Goal: Book appointment/travel/reservation

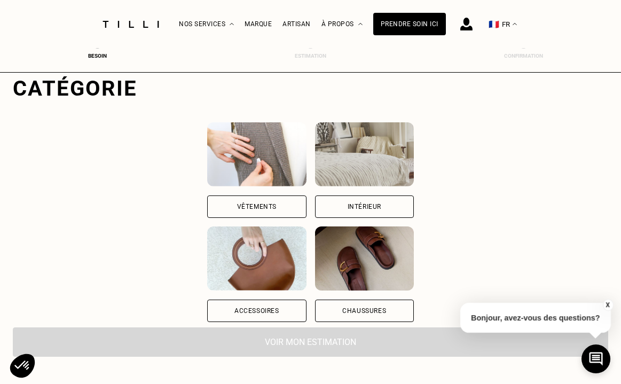
scroll to position [110, 0]
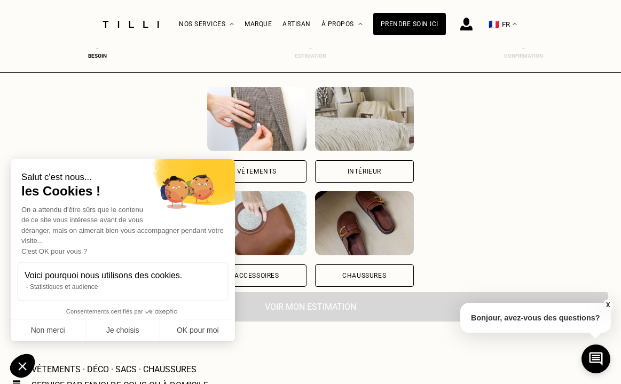
click at [381, 171] on div "Intérieur" at bounding box center [364, 171] width 34 height 6
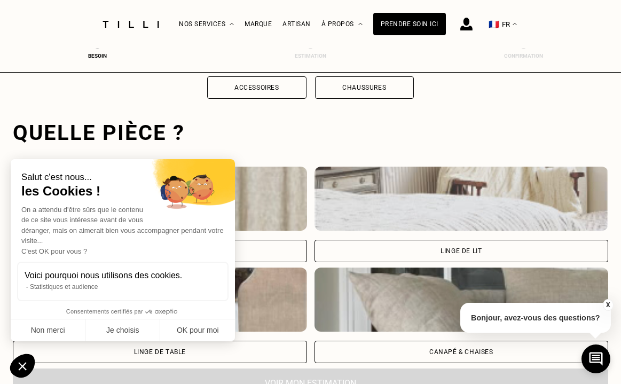
scroll to position [328, 4]
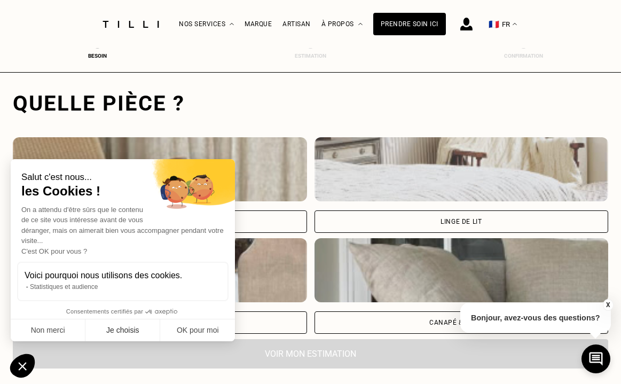
click at [54, 327] on button "Non merci" at bounding box center [48, 330] width 75 height 22
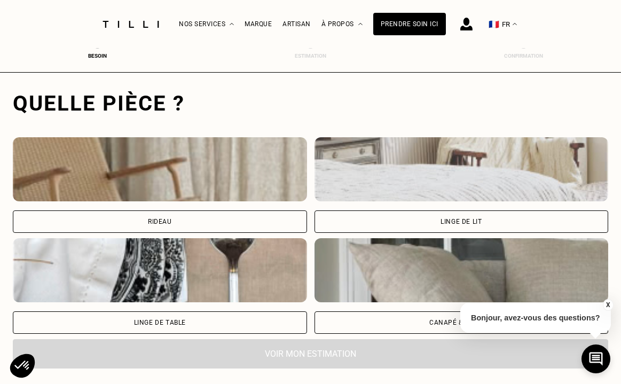
click at [161, 220] on div "Rideau" at bounding box center [160, 221] width 24 height 6
select select "FR"
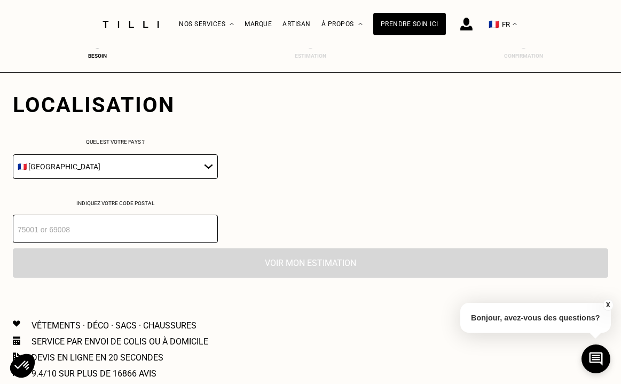
scroll to position [592, 4]
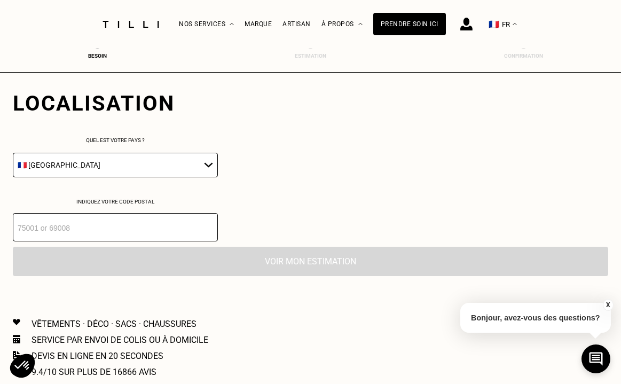
click at [83, 233] on input "number" at bounding box center [115, 227] width 205 height 28
type input "92300"
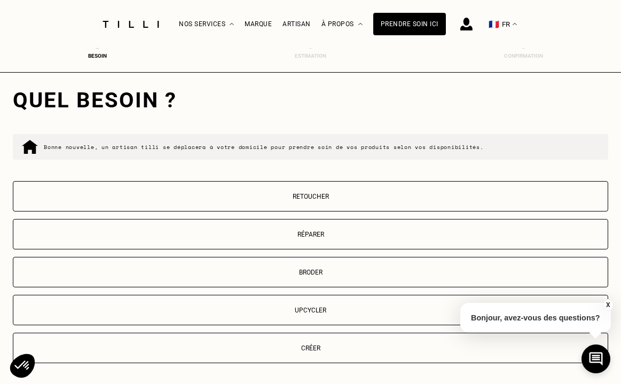
scroll to position [768, 4]
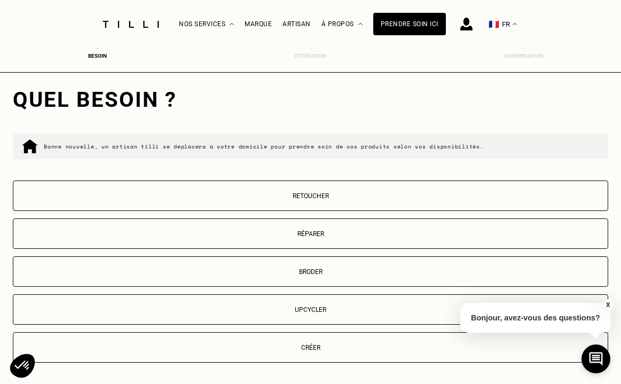
click at [311, 199] on p "Retoucher" at bounding box center [310, 195] width 583 height 7
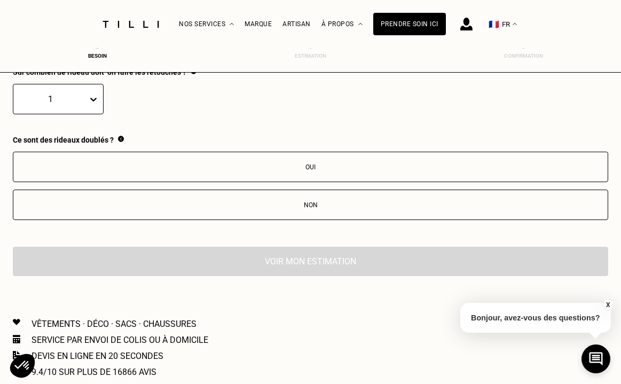
scroll to position [1059, 4]
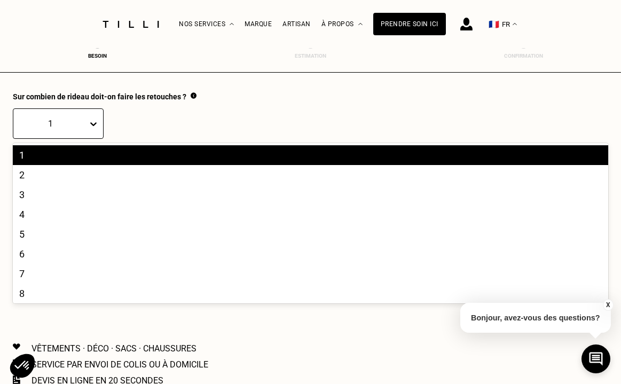
click at [88, 126] on icon at bounding box center [93, 123] width 11 height 11
click at [14, 217] on div "4" at bounding box center [310, 214] width 595 height 20
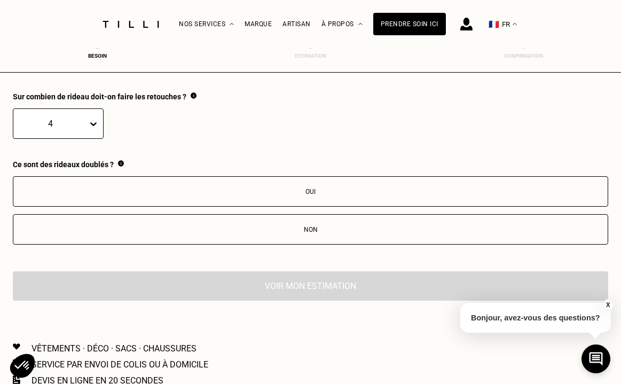
click at [303, 232] on div "Non" at bounding box center [310, 229] width 583 height 7
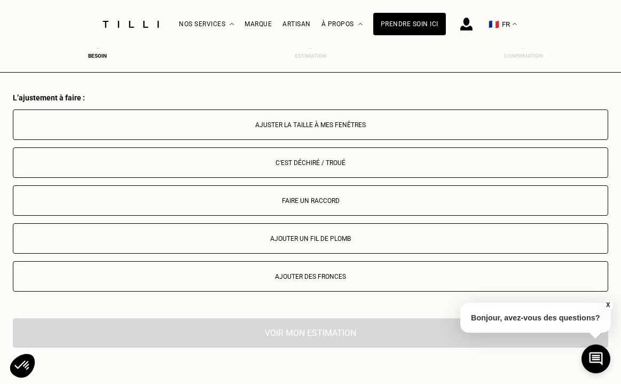
scroll to position [1259, 4]
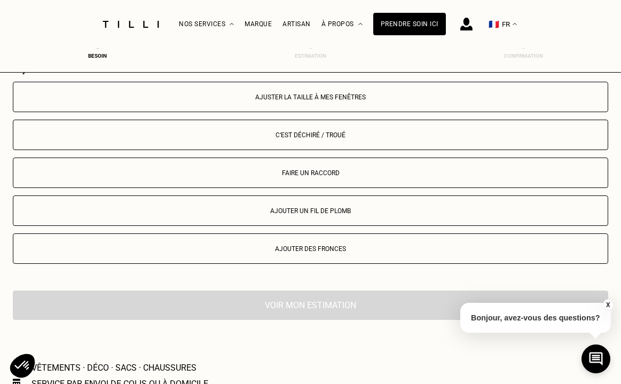
click at [338, 100] on div "Ajuster la taille à mes fenêtres" at bounding box center [310, 96] width 583 height 7
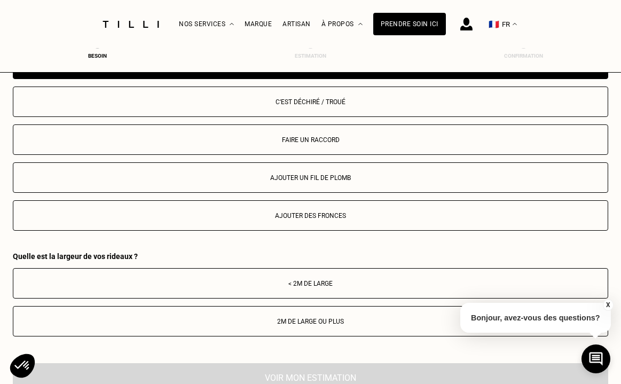
scroll to position [1314, 4]
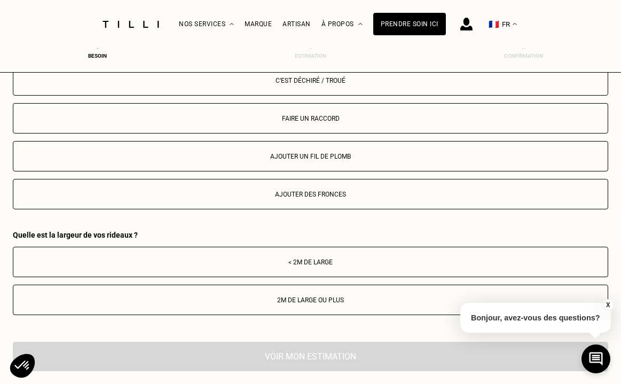
click at [299, 265] on div "< 2m de large" at bounding box center [310, 261] width 583 height 7
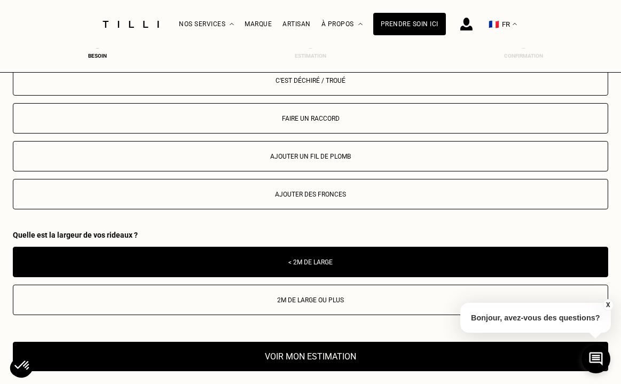
click at [304, 359] on button "Voir mon estimation" at bounding box center [310, 356] width 595 height 29
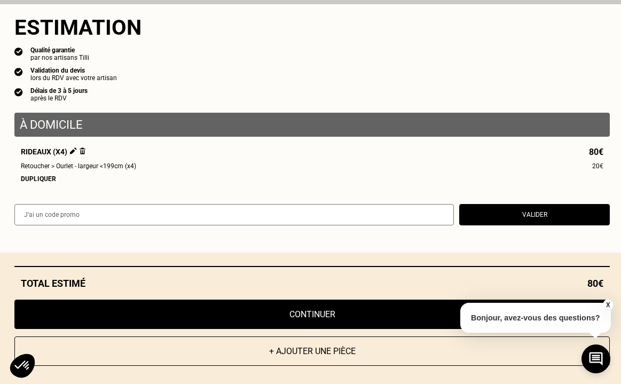
scroll to position [1342, 4]
